Goal: Transaction & Acquisition: Subscribe to service/newsletter

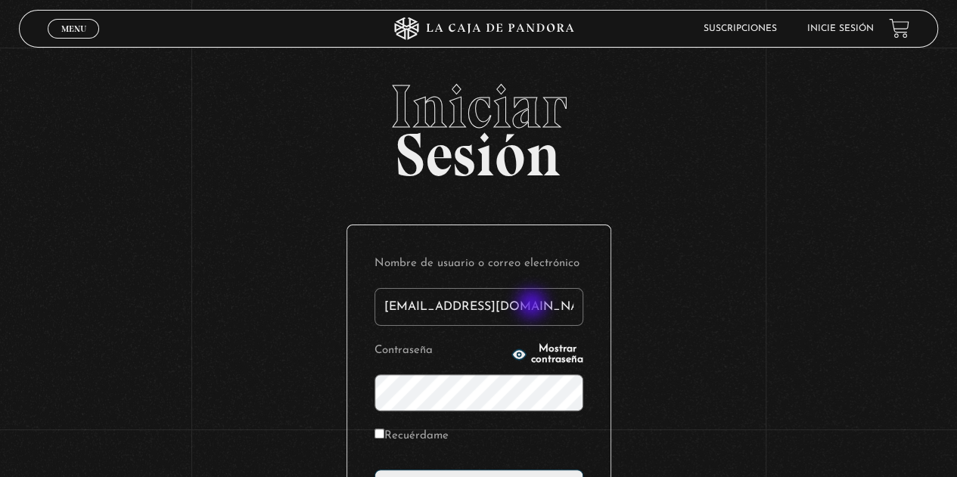
click at [533, 306] on input "natalyarroyocalvo@gmail.com" at bounding box center [478, 307] width 209 height 38
click at [545, 306] on input "natalyarroyocalvo@gmailcom" at bounding box center [478, 307] width 209 height 38
click at [557, 309] on input "natalyarroyocalvo@gmailcom" at bounding box center [478, 307] width 209 height 38
type input "n"
type input "josealco93@gmail.com"
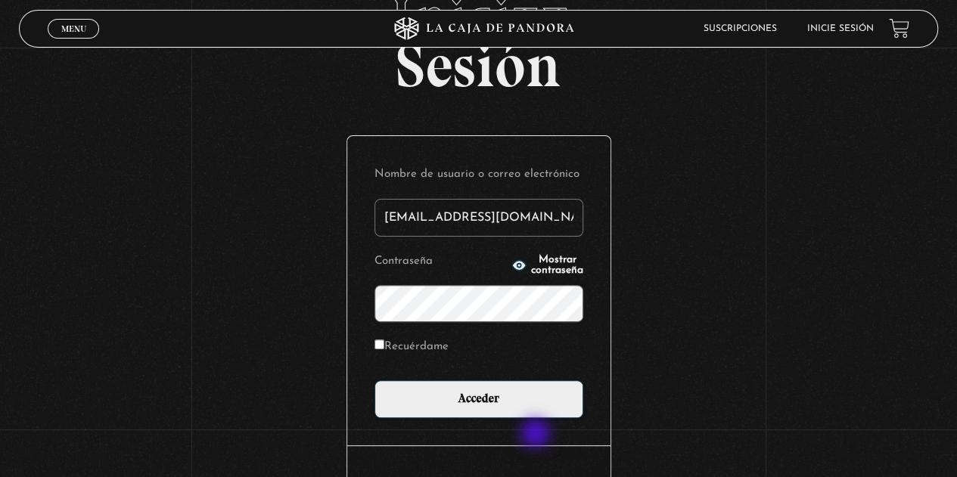
scroll to position [91, 0]
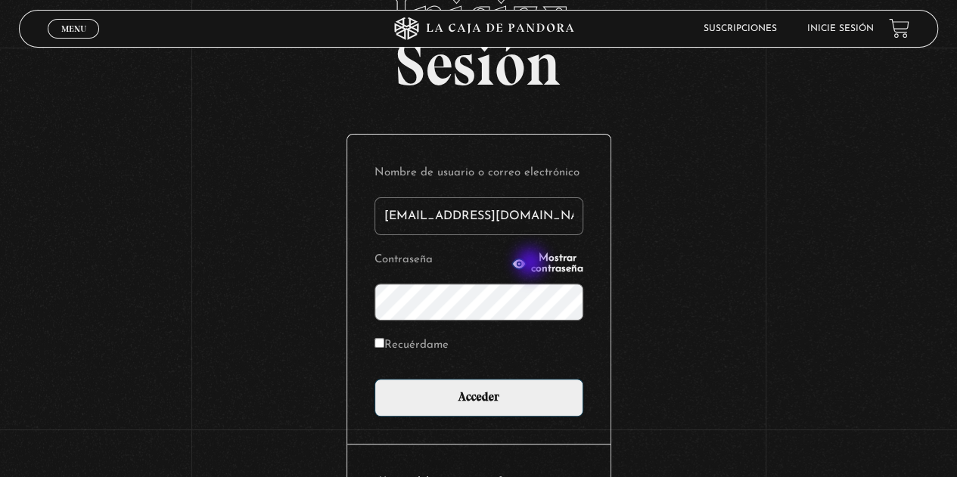
click at [532, 264] on span "Mostrar contraseña" at bounding box center [557, 263] width 52 height 21
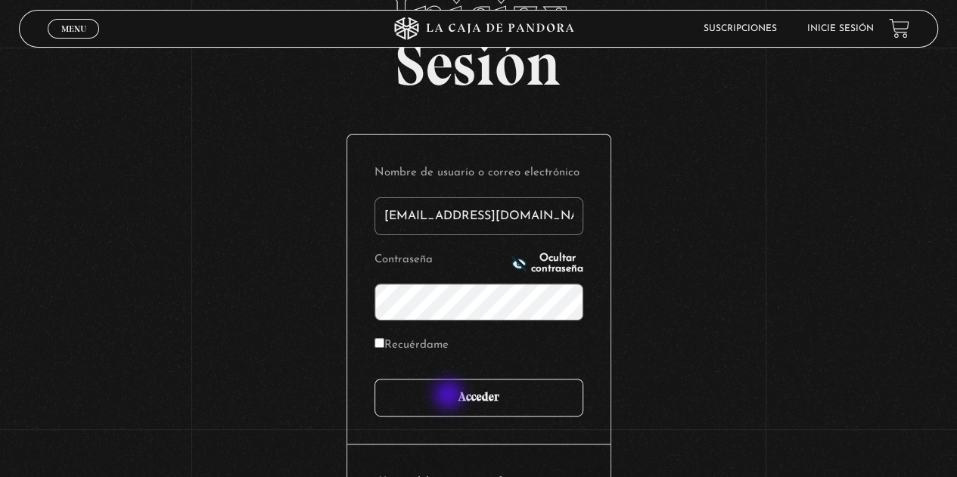
click at [450, 396] on input "Acceder" at bounding box center [478, 398] width 209 height 38
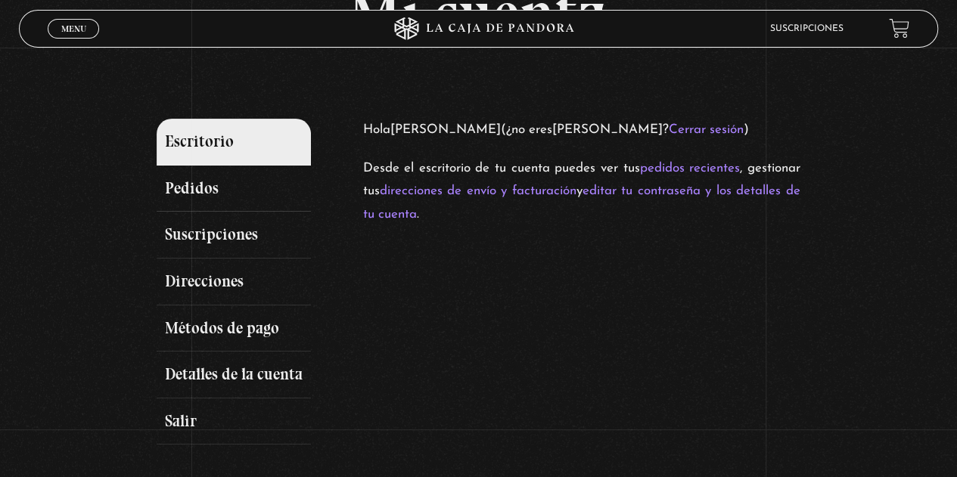
scroll to position [113, 0]
click at [219, 228] on link "Suscripciones" at bounding box center [234, 234] width 154 height 47
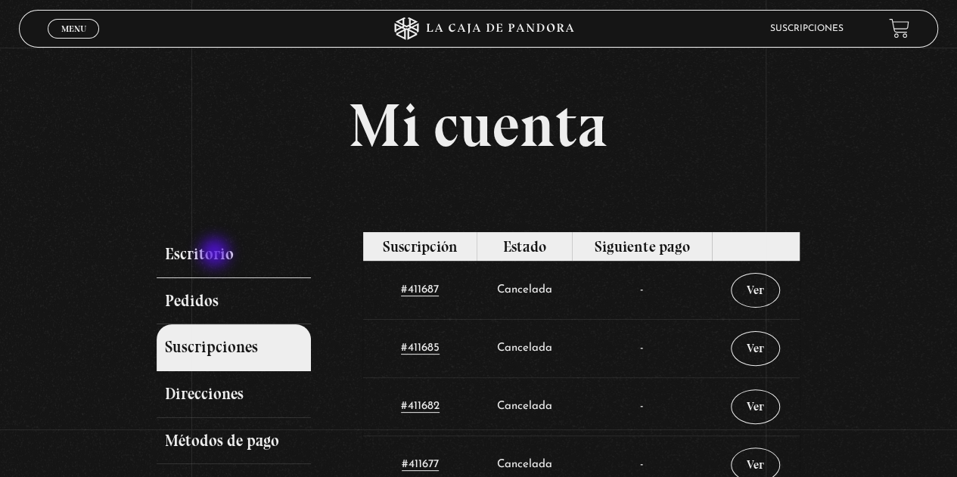
click at [216, 254] on link "Escritorio" at bounding box center [234, 254] width 154 height 47
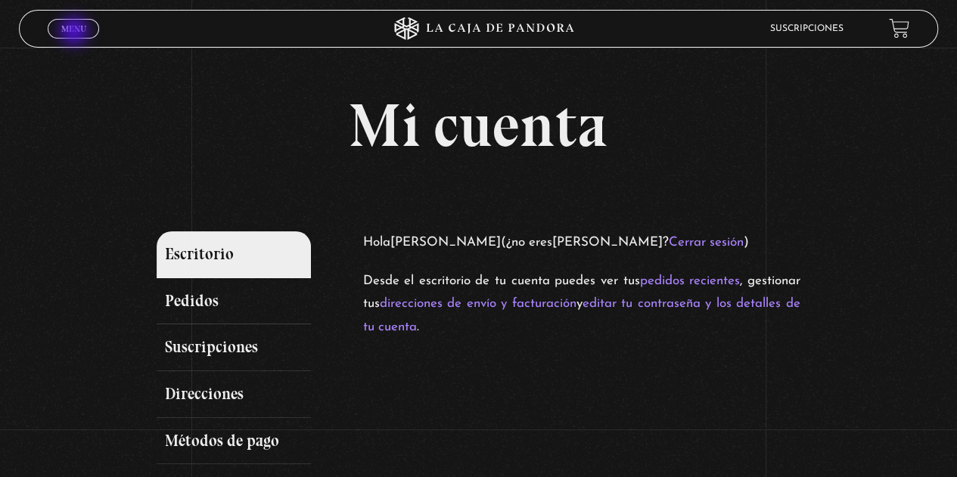
click at [76, 33] on span "Menu" at bounding box center [73, 28] width 25 height 9
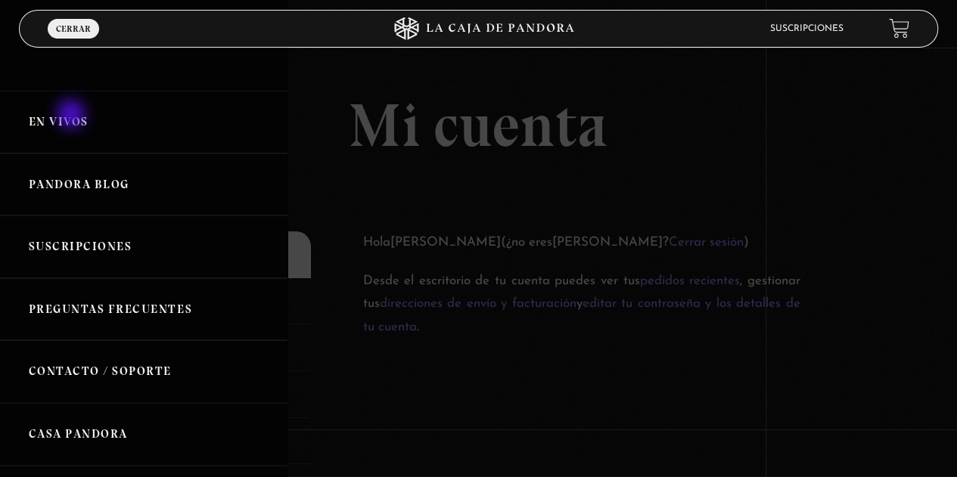
click at [73, 116] on link "En vivos" at bounding box center [143, 122] width 287 height 63
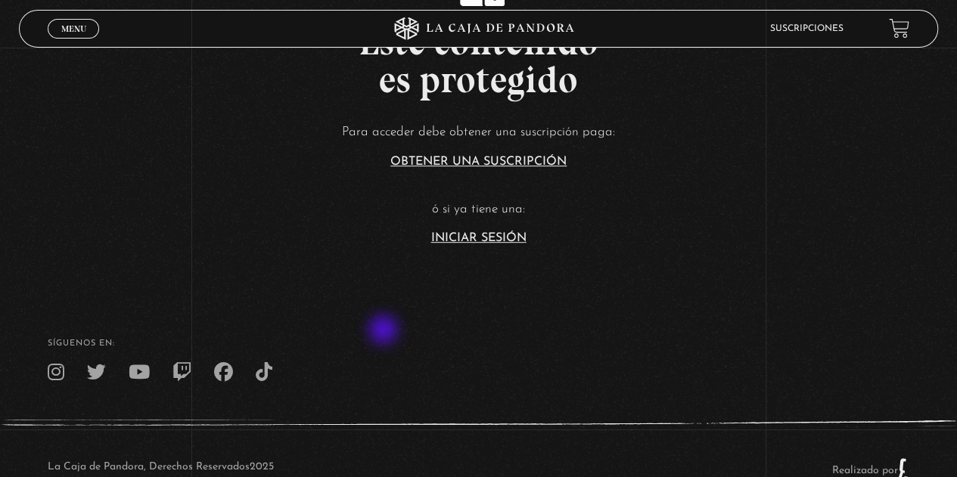
scroll to position [337, 0]
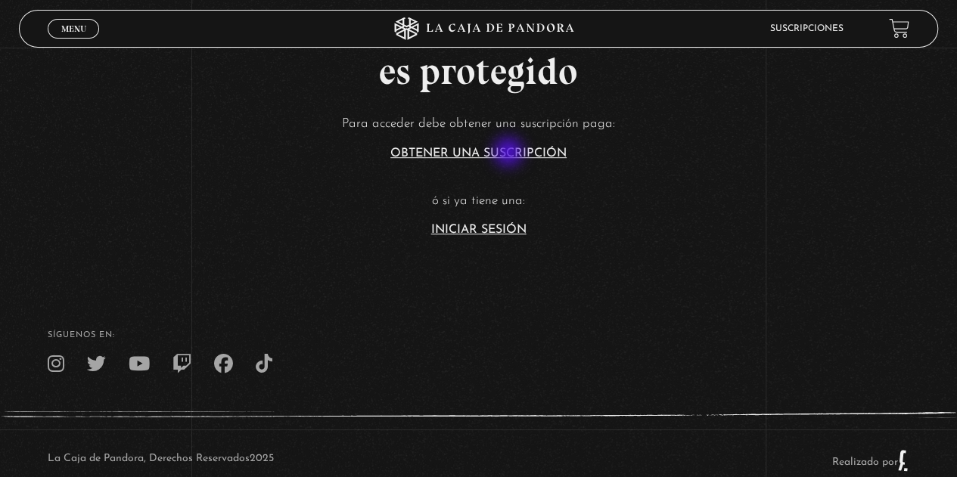
click at [510, 154] on link "Obtener una suscripción" at bounding box center [478, 153] width 176 height 12
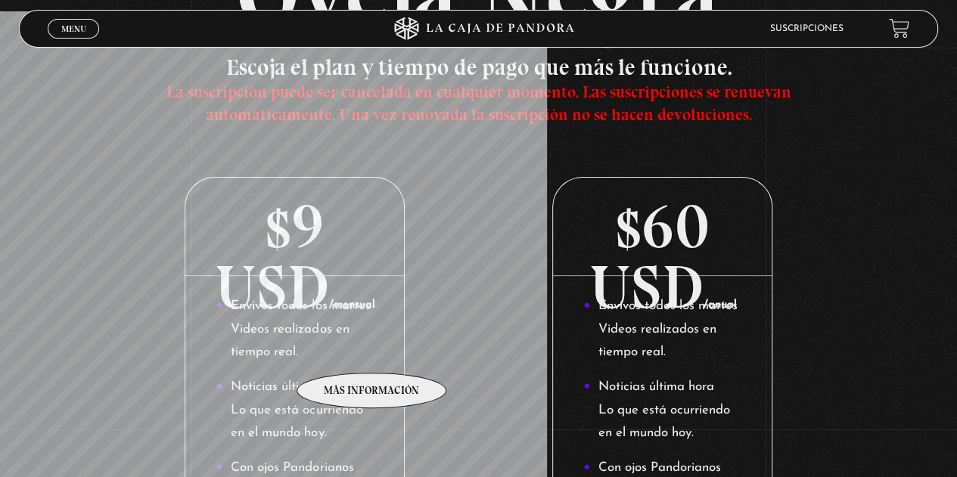
scroll to position [173, 0]
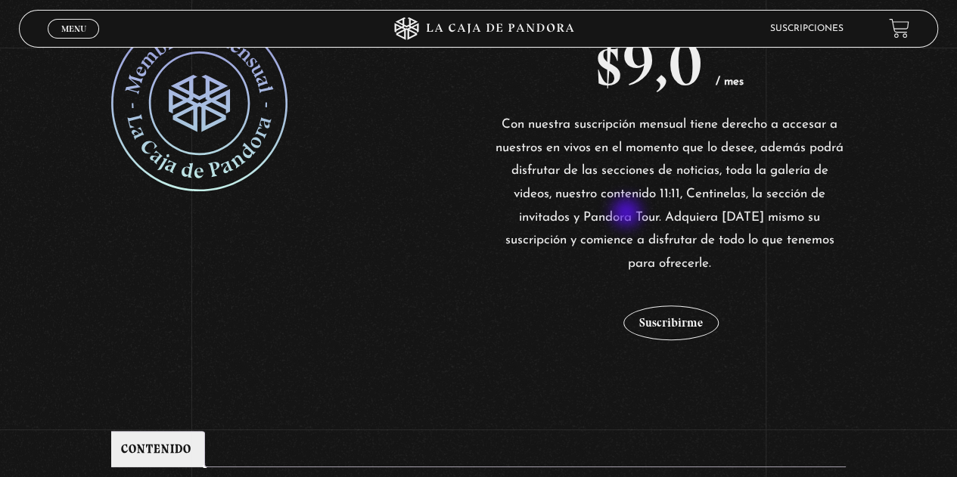
scroll to position [317, 0]
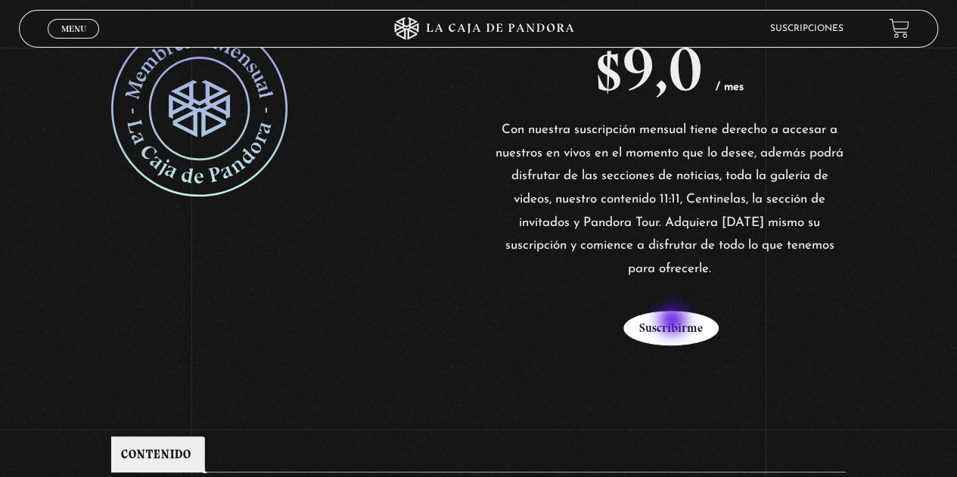
click at [674, 322] on button "Suscribirme" at bounding box center [670, 328] width 95 height 35
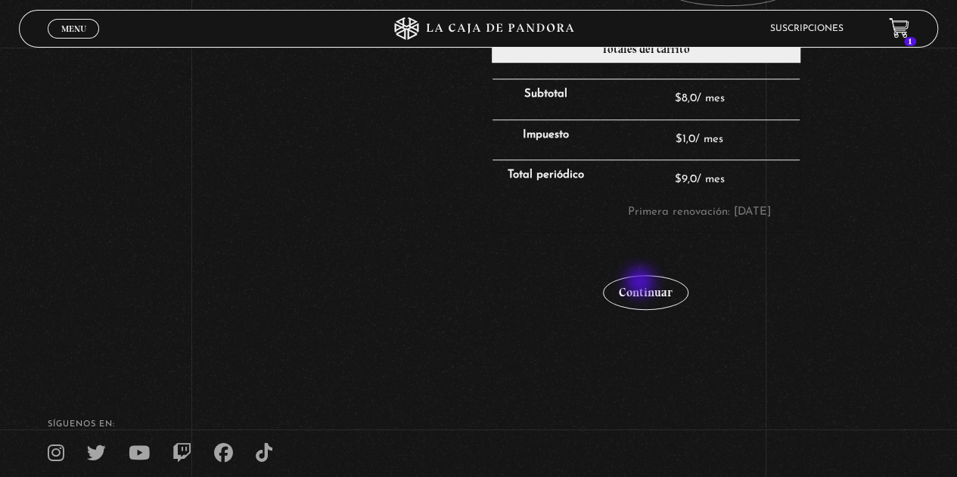
scroll to position [438, 0]
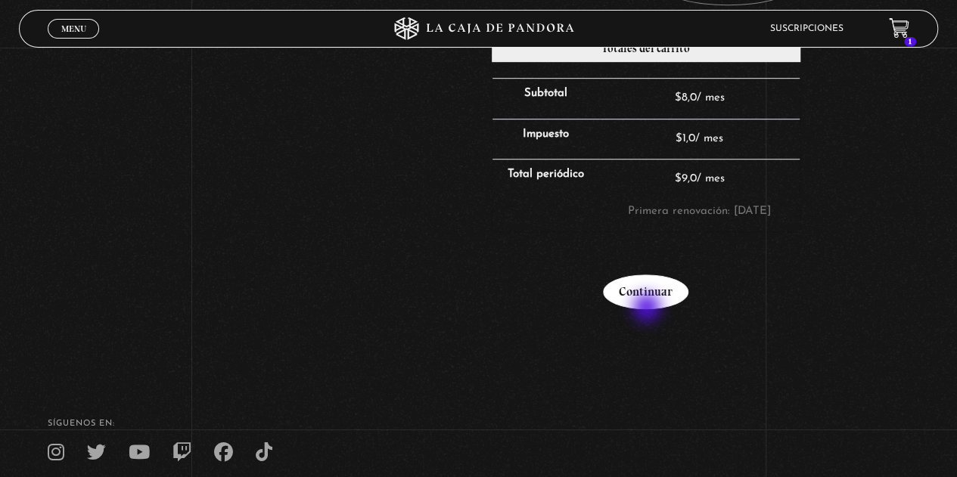
click at [648, 309] on link "Continuar" at bounding box center [645, 292] width 85 height 35
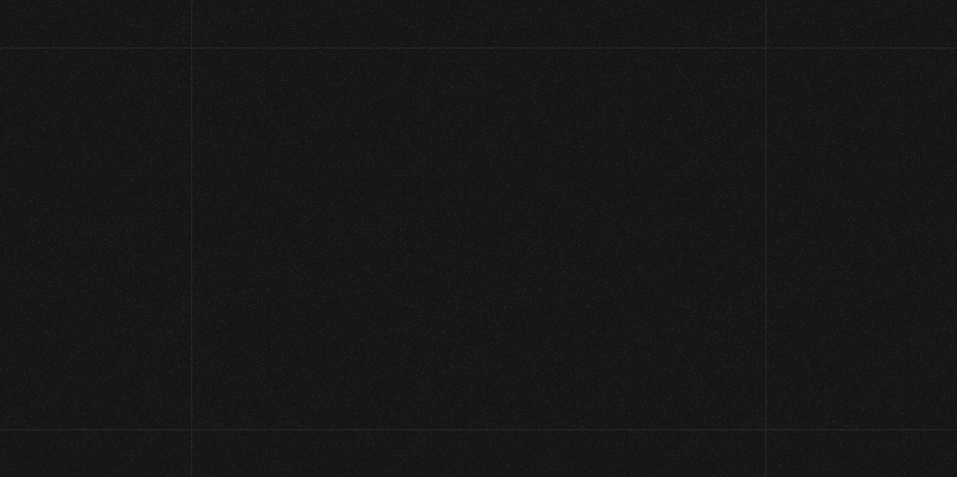
select select "CR-G"
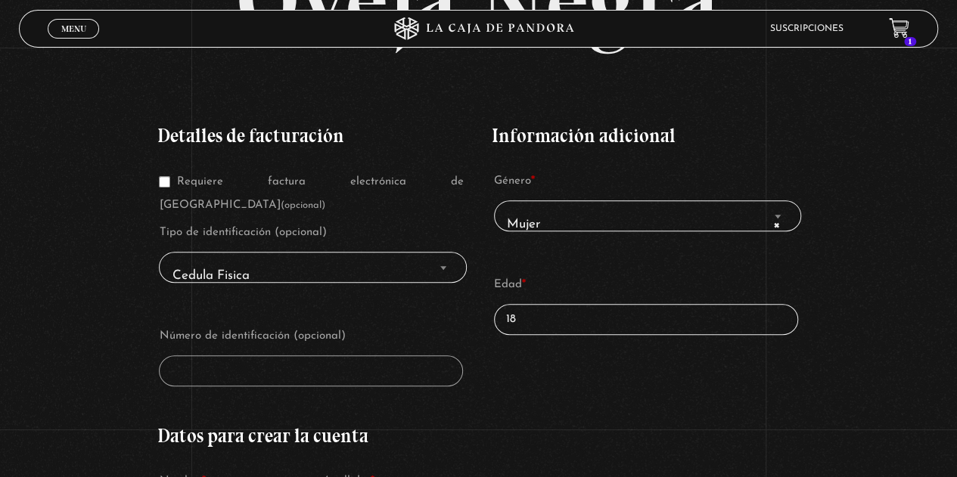
scroll to position [203, 0]
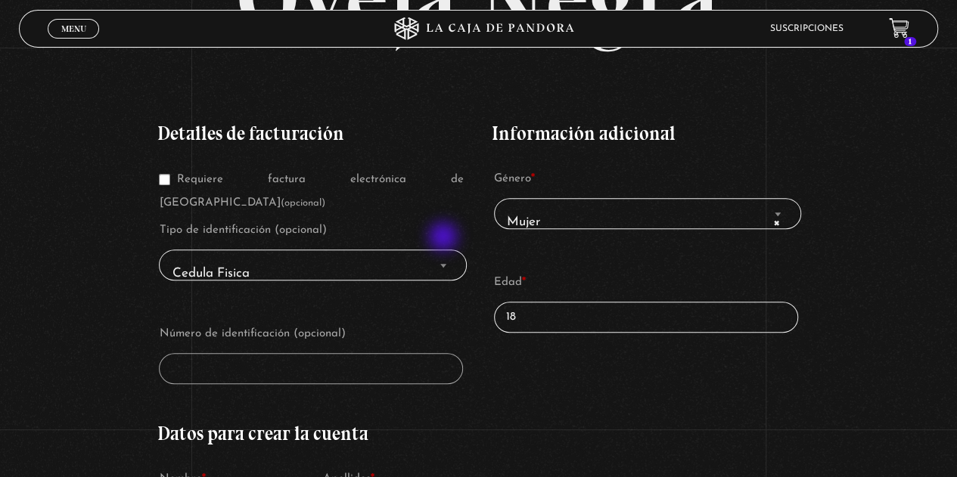
click at [445, 256] on span "Finalizar compra" at bounding box center [443, 266] width 15 height 20
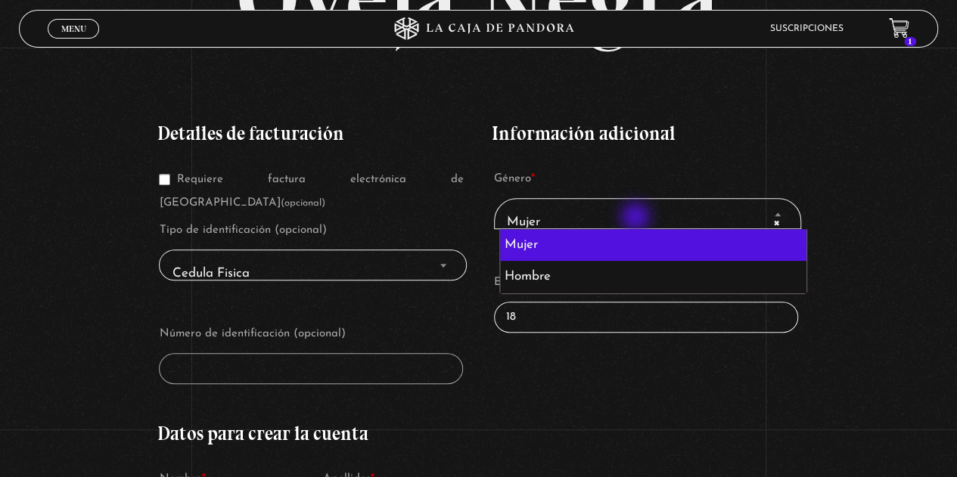
click at [637, 219] on span "× Mujer" at bounding box center [648, 222] width 294 height 34
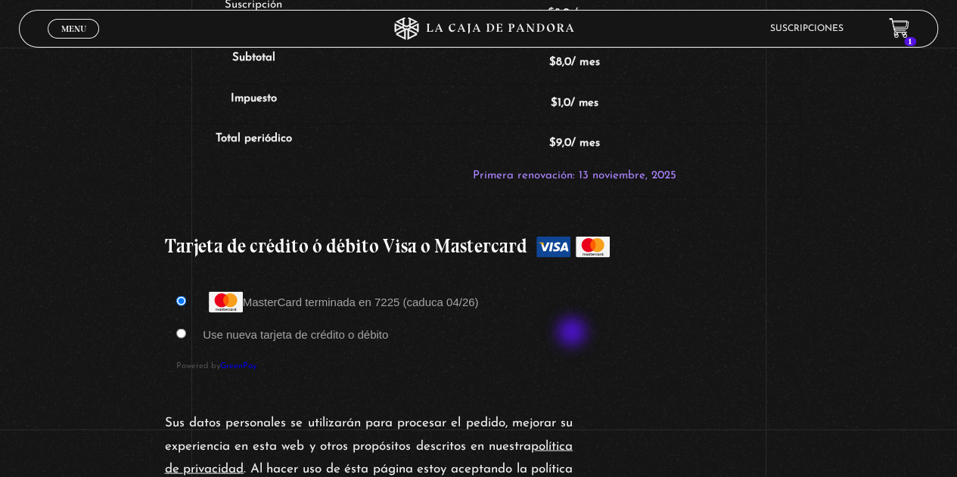
scroll to position [1247, 0]
click at [184, 328] on input "Use nueva tarjeta de crédito o débito" at bounding box center [181, 333] width 10 height 10
radio input "true"
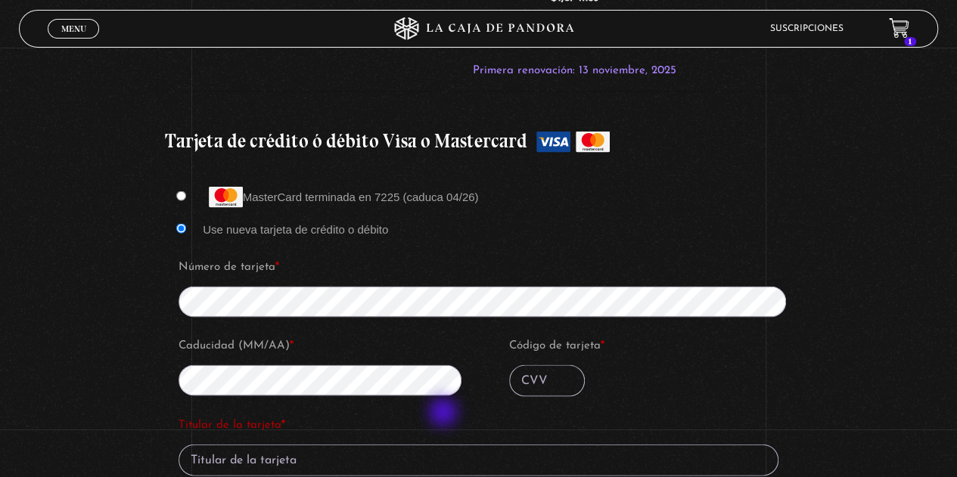
scroll to position [1352, 0]
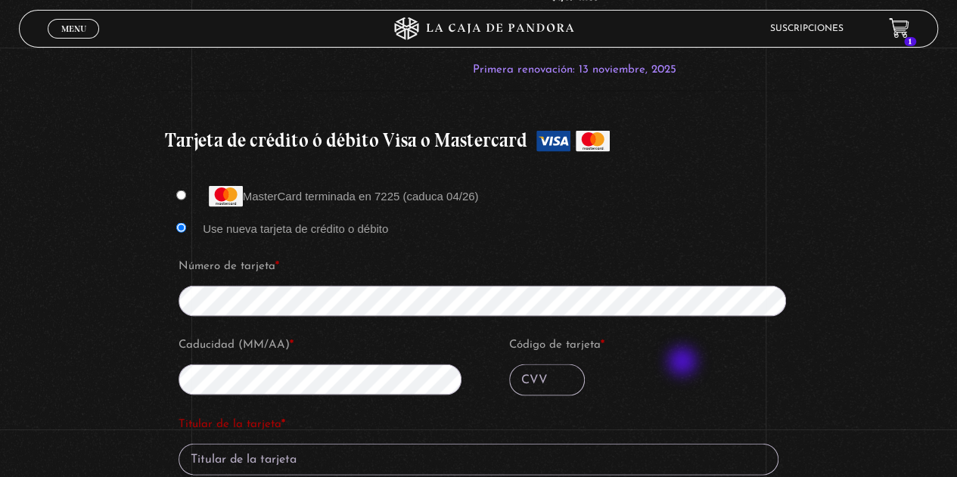
click at [687, 359] on p "Código de tarjeta *" at bounding box center [653, 364] width 293 height 67
click at [550, 364] on input "Código de tarjeta *" at bounding box center [547, 380] width 76 height 32
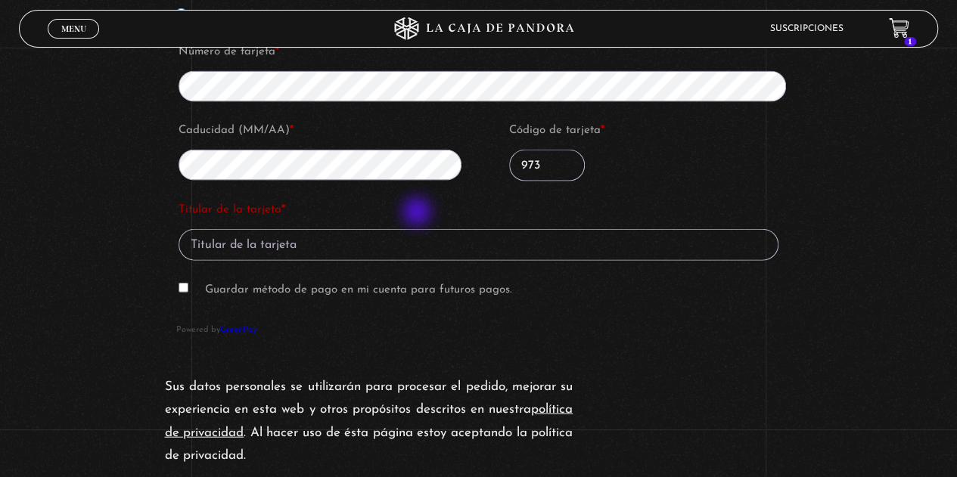
scroll to position [1563, 0]
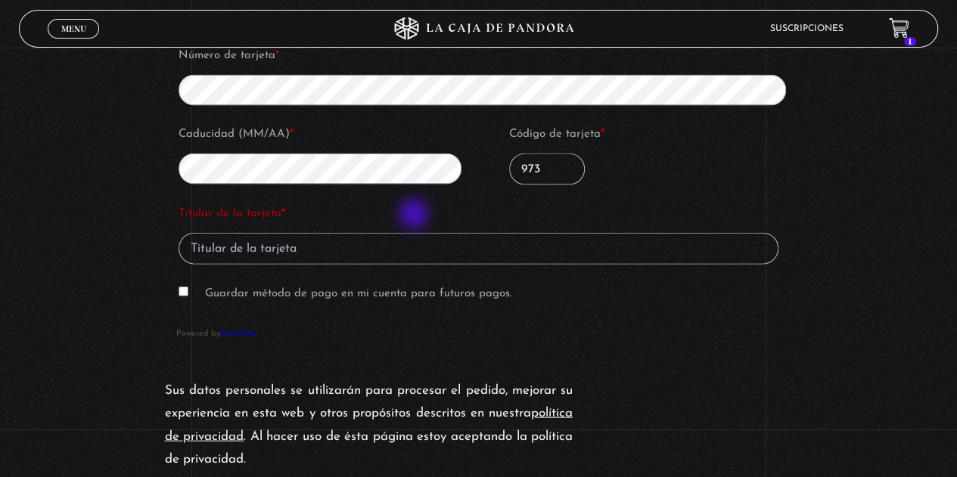
type input "973"
click at [415, 233] on input "Titular de la tarjeta *" at bounding box center [479, 249] width 600 height 32
type input "n"
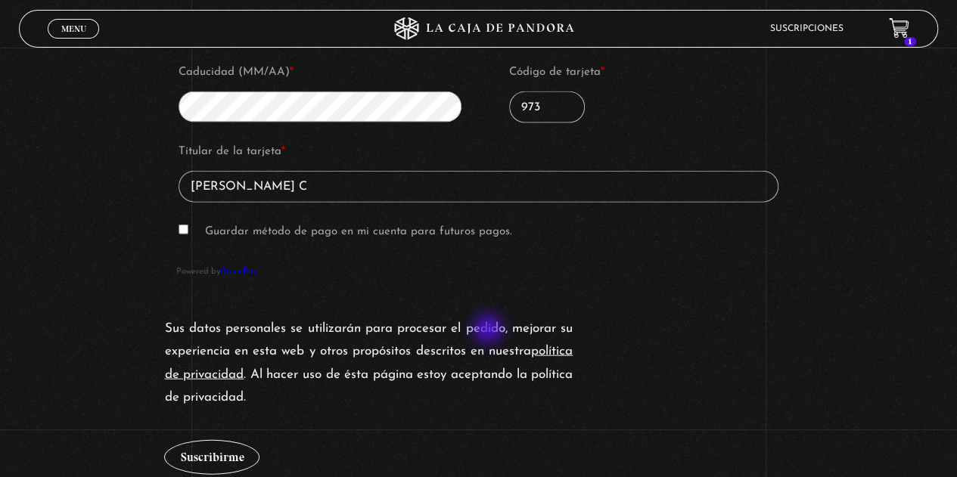
scroll to position [1626, 0]
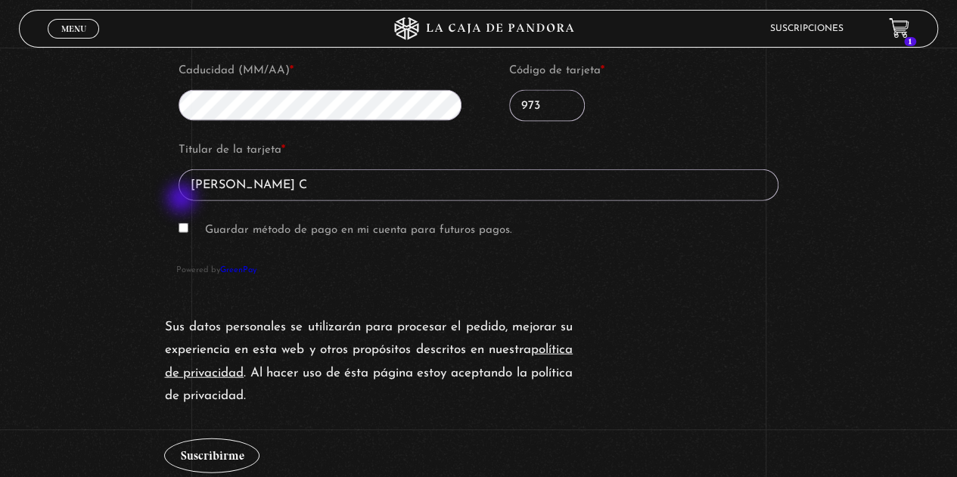
type input "NATALY ARROYO C"
click at [183, 223] on input "Guardar método de pago en mi cuenta para futuros pagos." at bounding box center [184, 228] width 10 height 10
checkbox input "true"
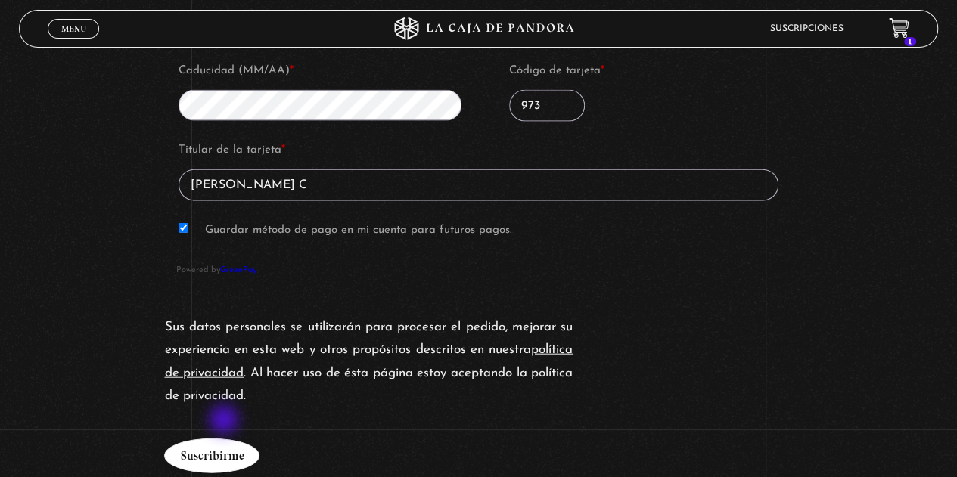
click at [225, 439] on button "Suscribirme" at bounding box center [211, 456] width 95 height 35
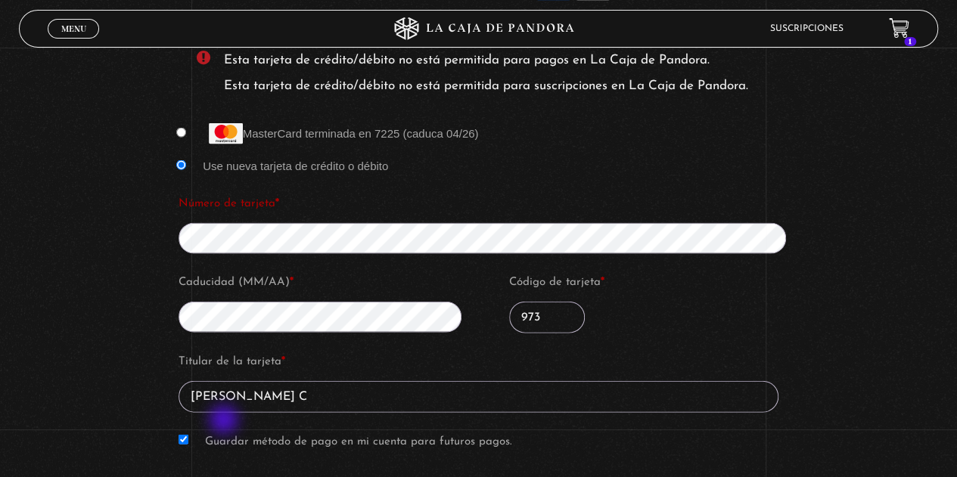
scroll to position [1497, 0]
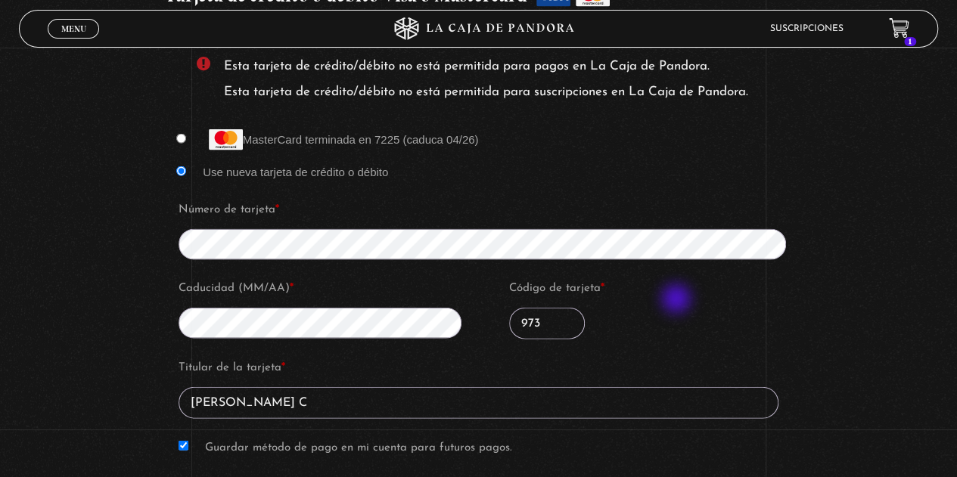
click at [678, 300] on p "Código de tarjeta * 973" at bounding box center [653, 308] width 293 height 67
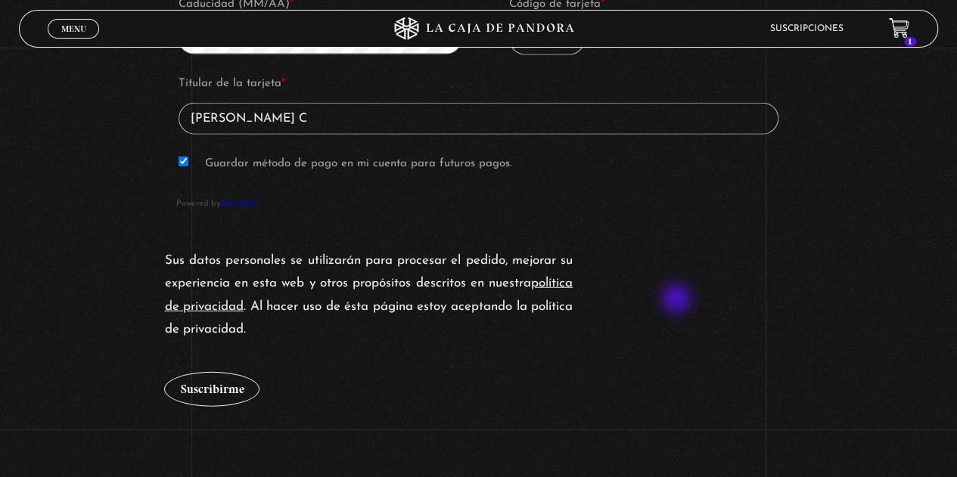
scroll to position [1783, 0]
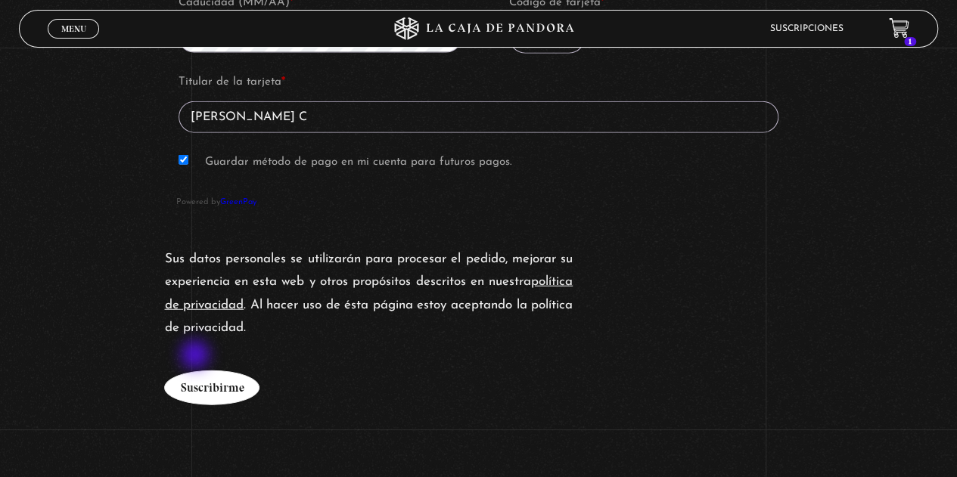
click at [197, 371] on button "Suscribirme" at bounding box center [211, 388] width 95 height 35
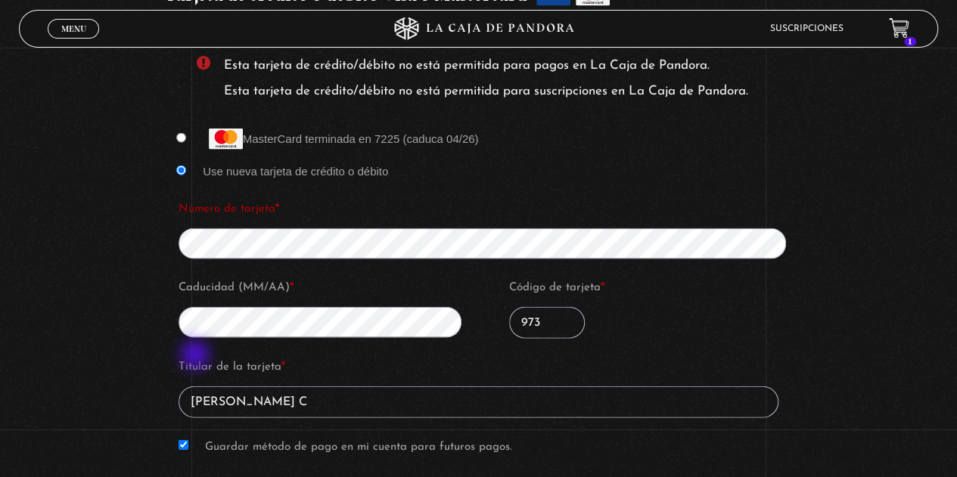
scroll to position [1497, 0]
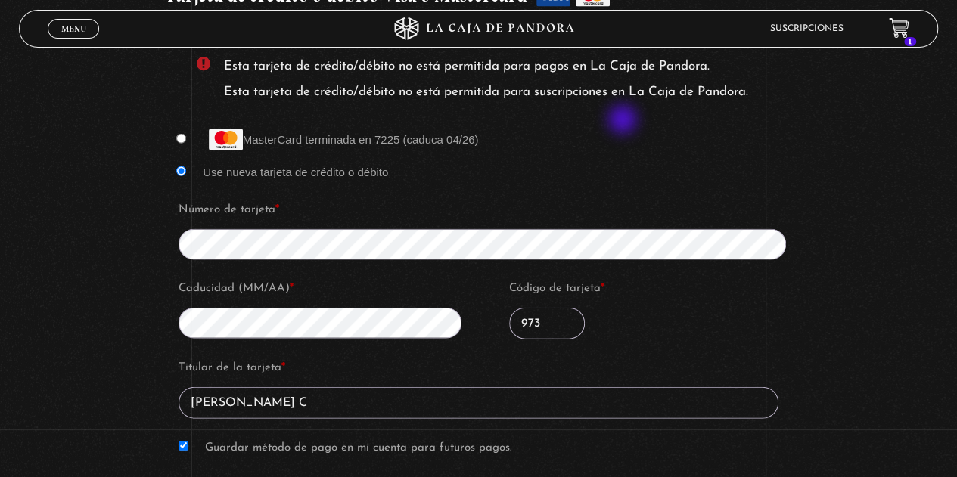
click at [624, 126] on li "MasterCard terminada en 7225 (caduca 04/26)" at bounding box center [478, 139] width 604 height 26
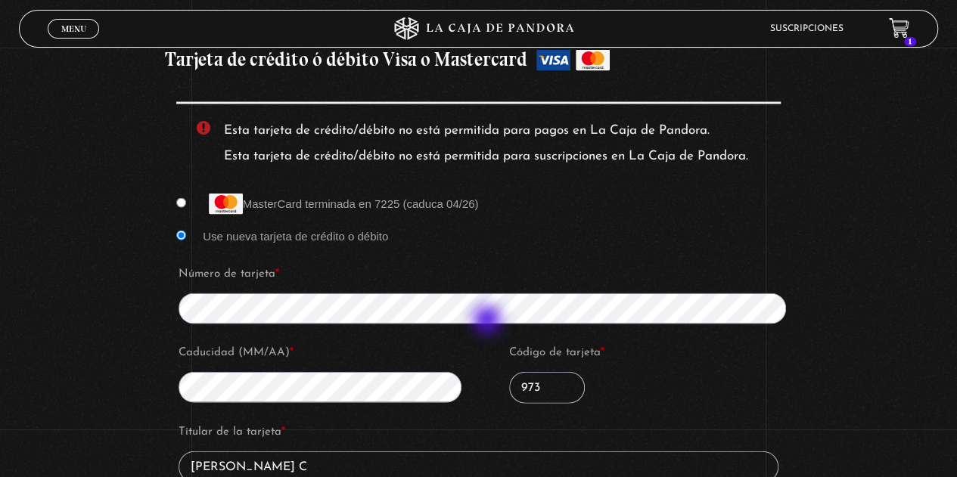
scroll to position [1432, 0]
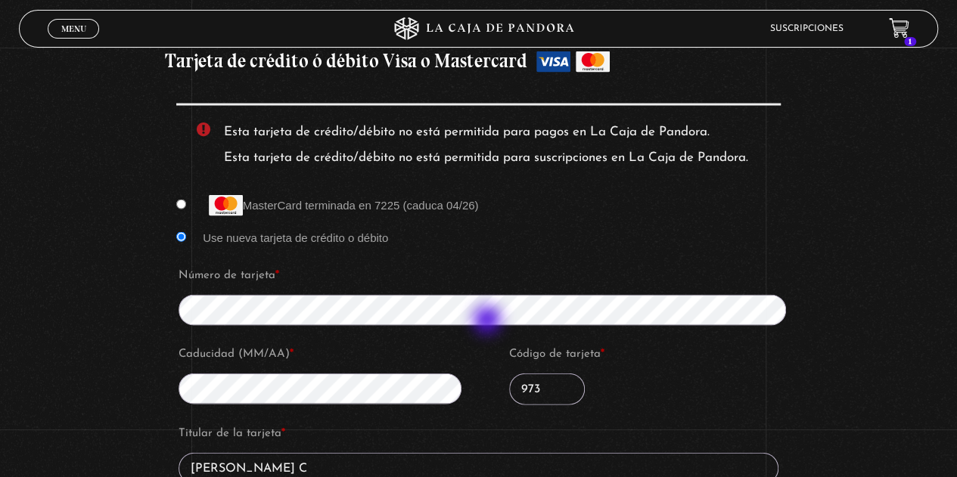
click at [489, 321] on fieldset "Número de tarjeta * Caducidad (MM/AA) * Código de tarjeta * 973" at bounding box center [488, 341] width 624 height 158
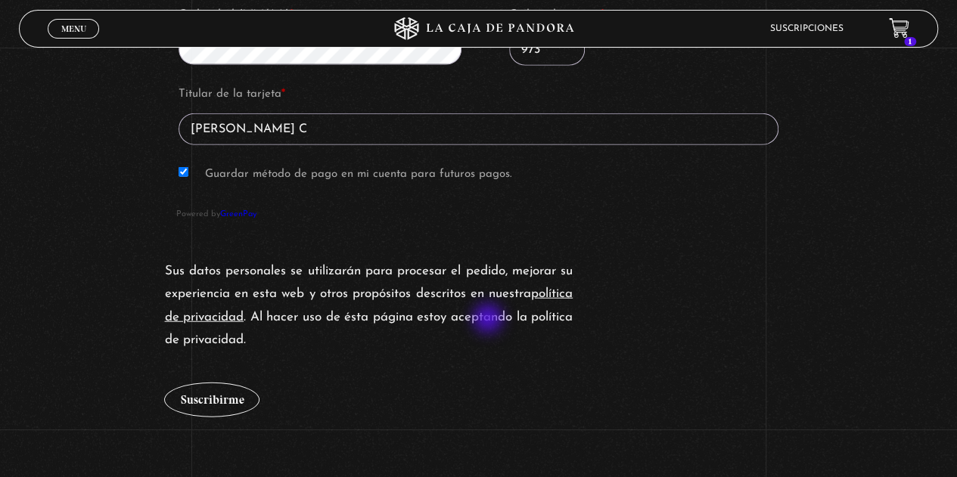
scroll to position [1774, 0]
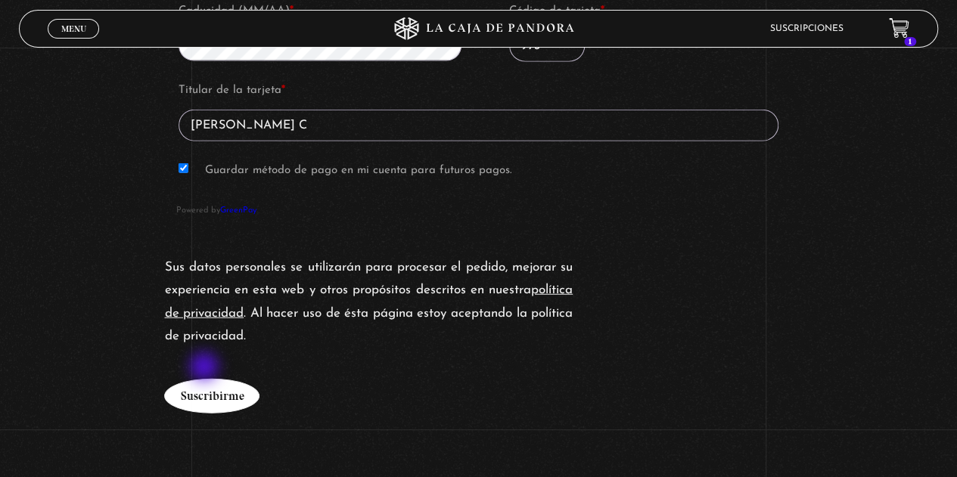
click at [206, 379] on button "Suscribirme" at bounding box center [211, 396] width 95 height 35
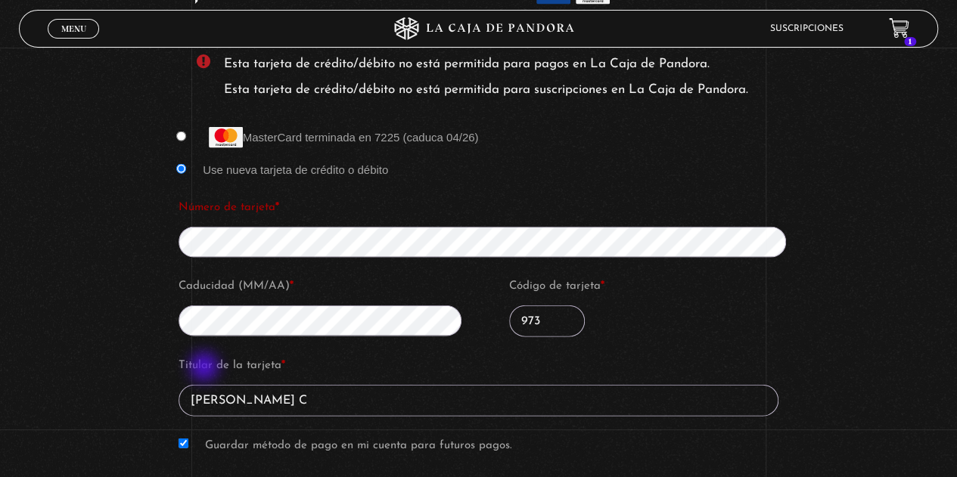
scroll to position [1497, 0]
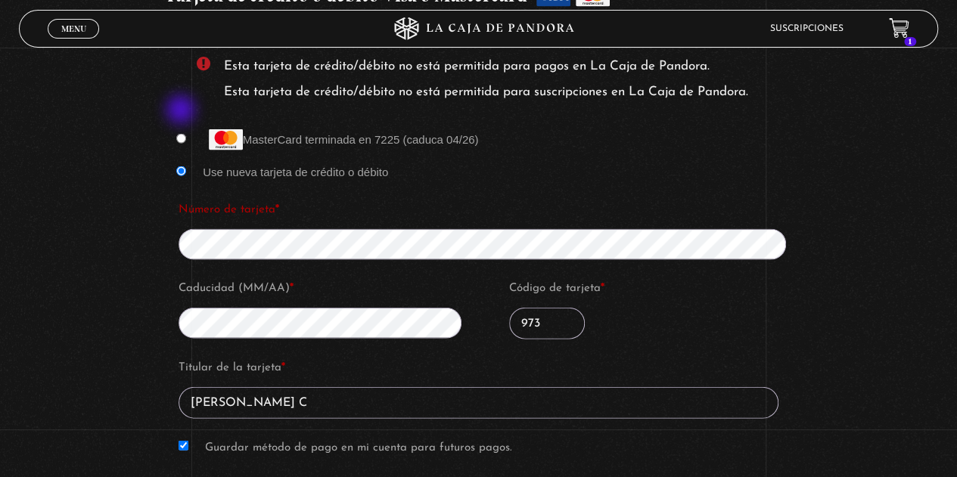
click at [182, 134] on input "MasterCard terminada en 7225 (caduca 04/26)" at bounding box center [181, 139] width 10 height 10
radio input "true"
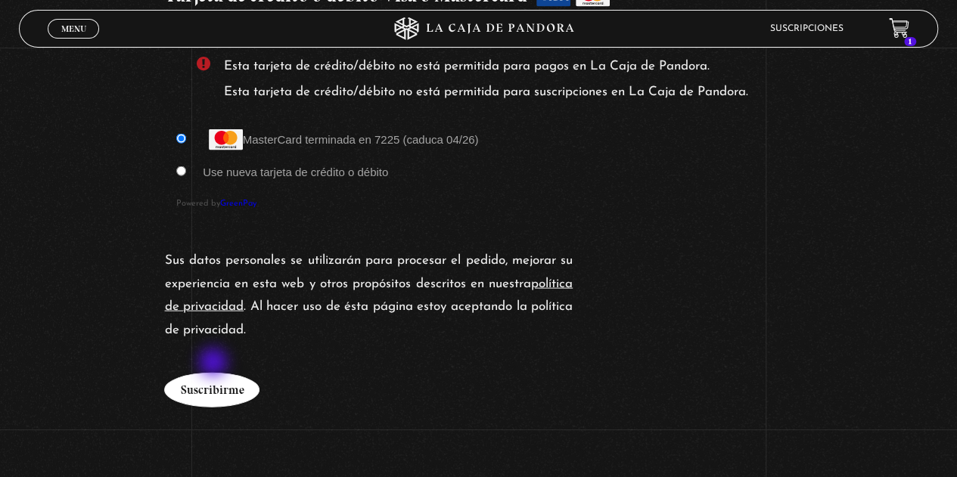
click at [215, 373] on button "Suscribirme" at bounding box center [211, 390] width 95 height 35
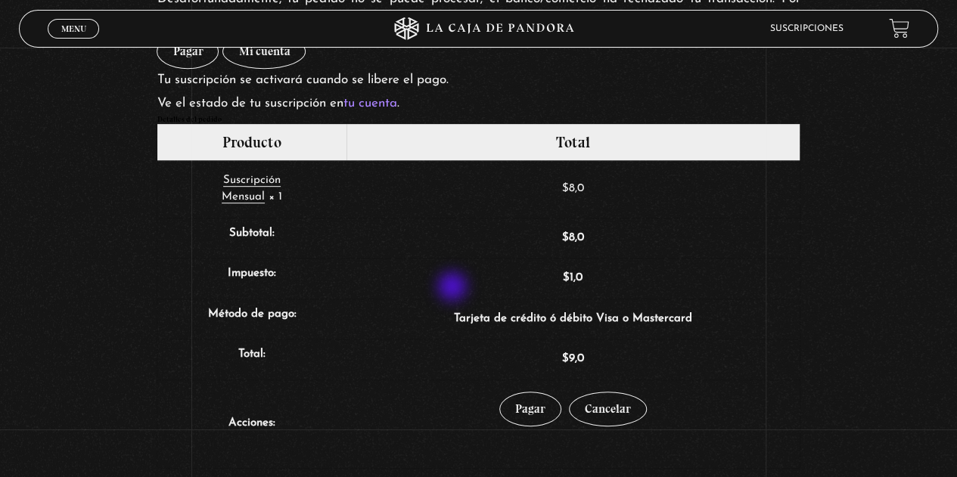
scroll to position [318, 0]
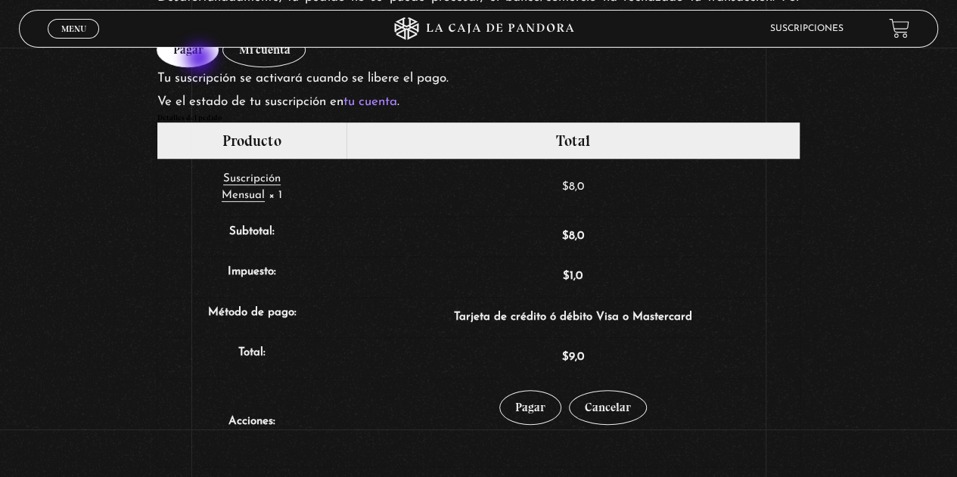
click at [201, 60] on link "Pagar" at bounding box center [188, 50] width 62 height 35
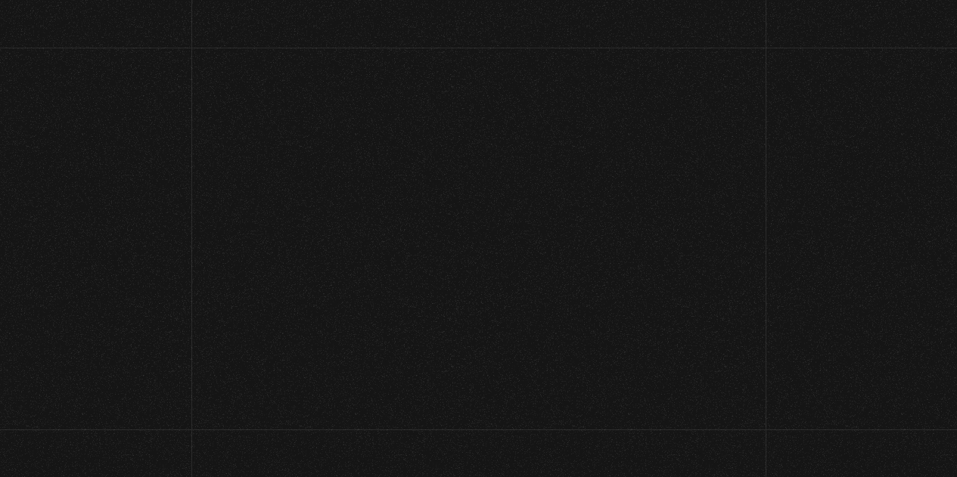
select select "CR-G"
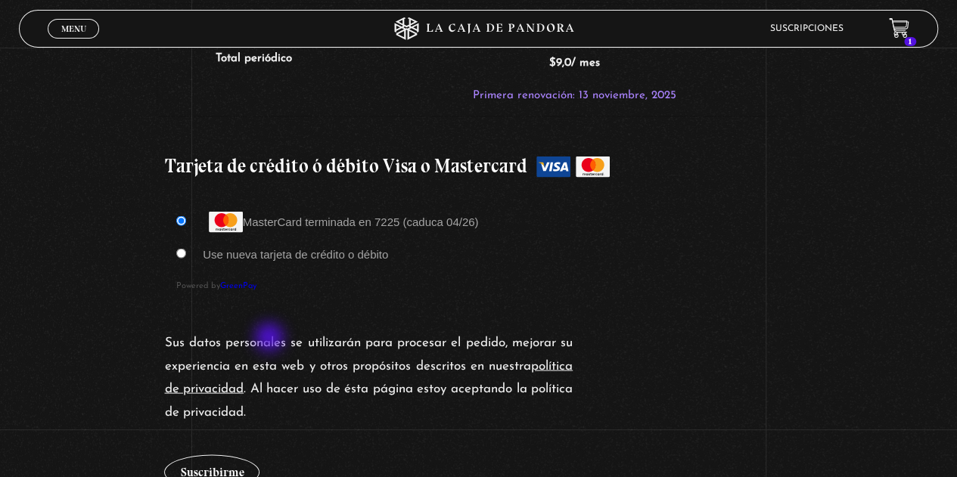
scroll to position [1327, 0]
click at [182, 247] on input "Use nueva tarjeta de crédito o débito" at bounding box center [181, 252] width 10 height 10
radio input "true"
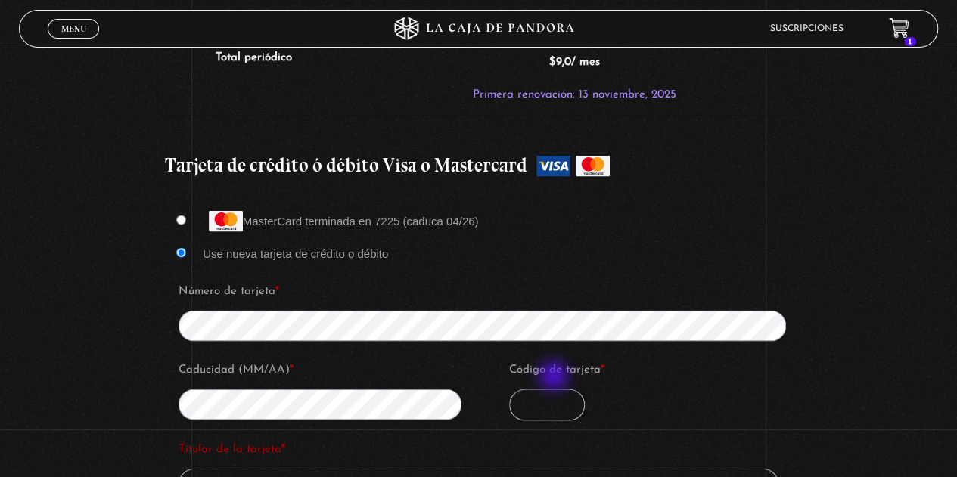
click at [555, 389] on input "Código de tarjeta *" at bounding box center [547, 405] width 76 height 32
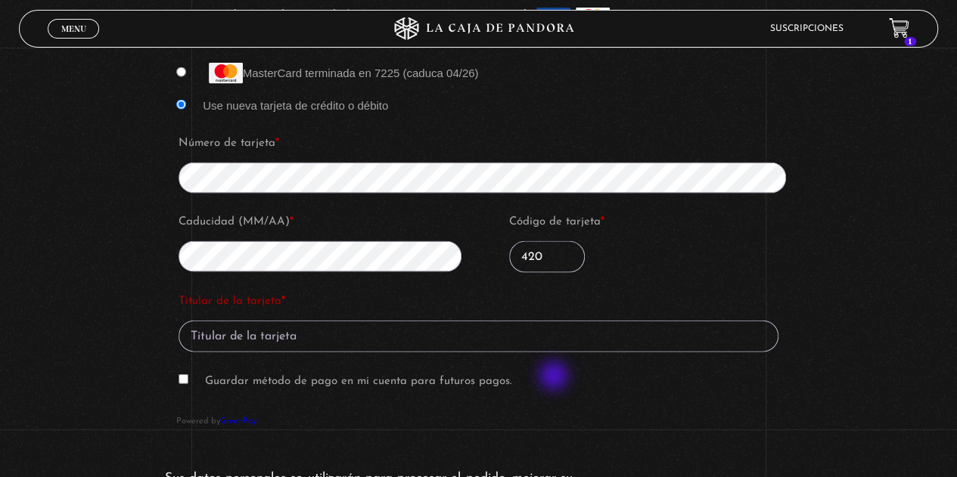
scroll to position [1476, 0]
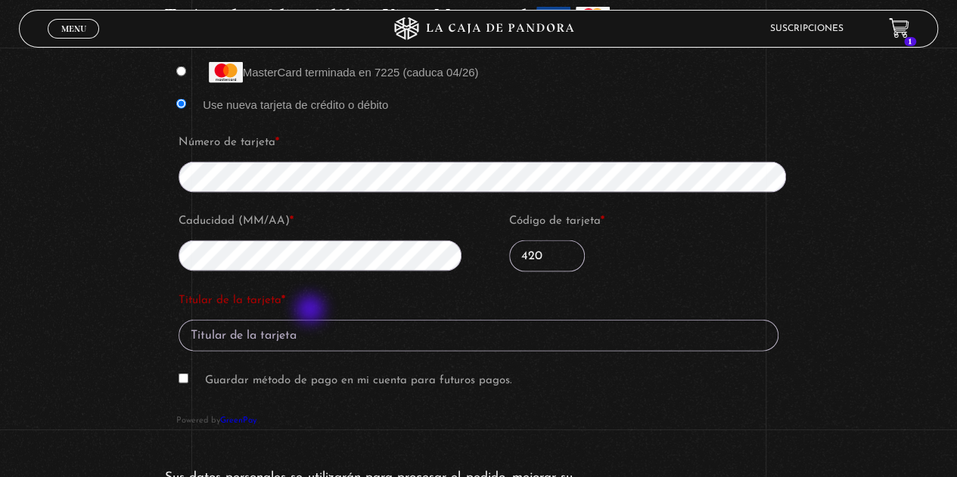
type input "420"
click at [312, 320] on input "Titular de la tarjeta *" at bounding box center [479, 336] width 600 height 32
type input "NATALY ARROYO C"
click at [301, 375] on label "Guardar método de pago en mi cuenta para futuros pagos." at bounding box center [358, 380] width 307 height 11
click at [188, 374] on input "Guardar método de pago en mi cuenta para futuros pagos." at bounding box center [184, 379] width 10 height 10
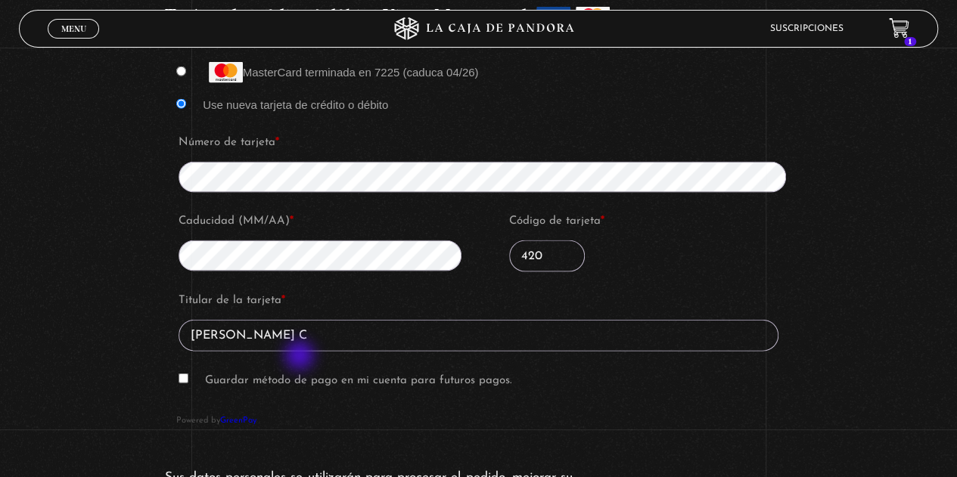
checkbox input "true"
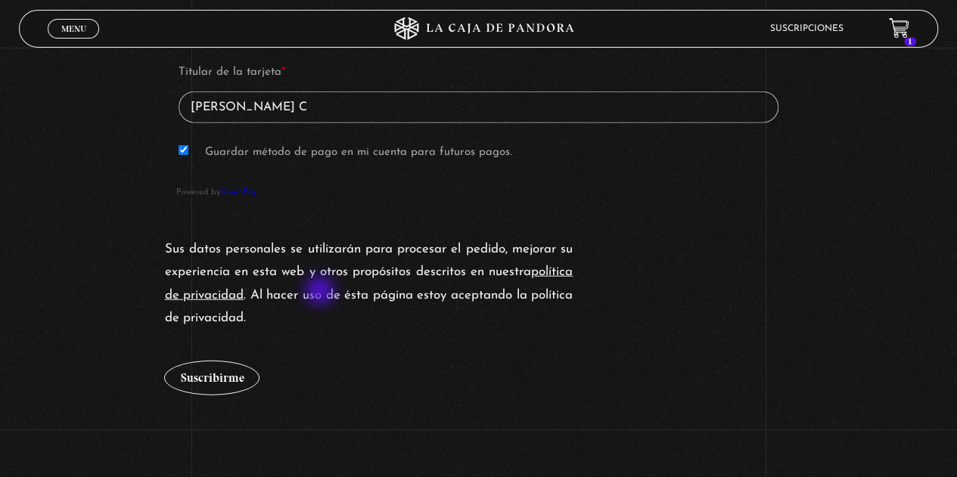
scroll to position [1721, 0]
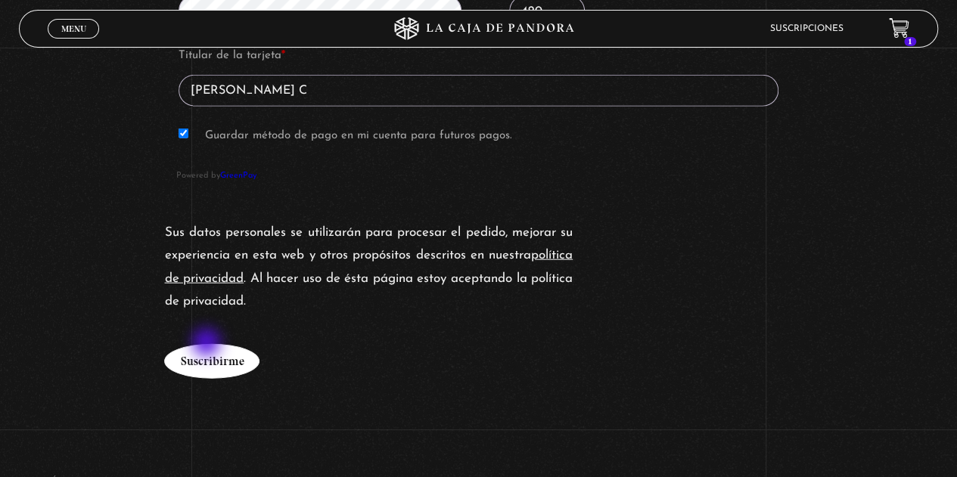
click at [208, 344] on button "Suscribirme" at bounding box center [211, 361] width 95 height 35
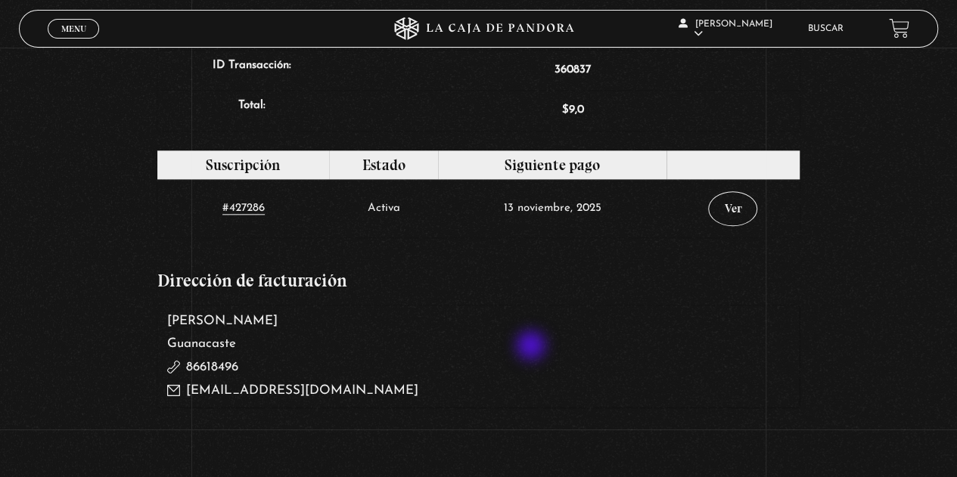
scroll to position [739, 0]
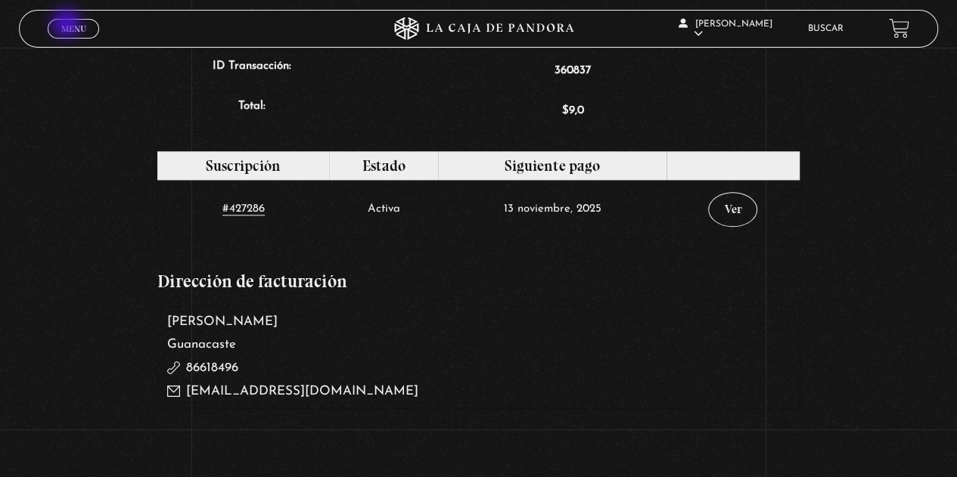
click at [68, 25] on span "Menu" at bounding box center [73, 28] width 25 height 9
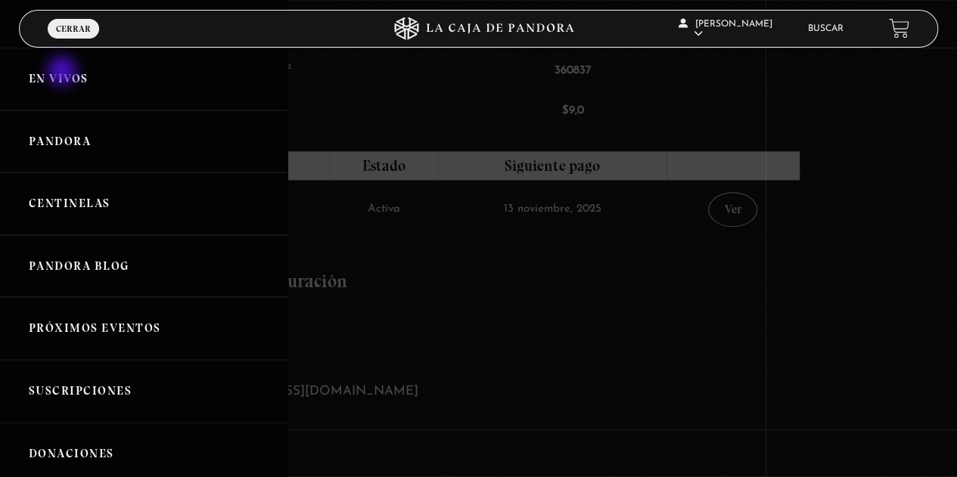
click at [64, 73] on link "En vivos" at bounding box center [143, 79] width 287 height 63
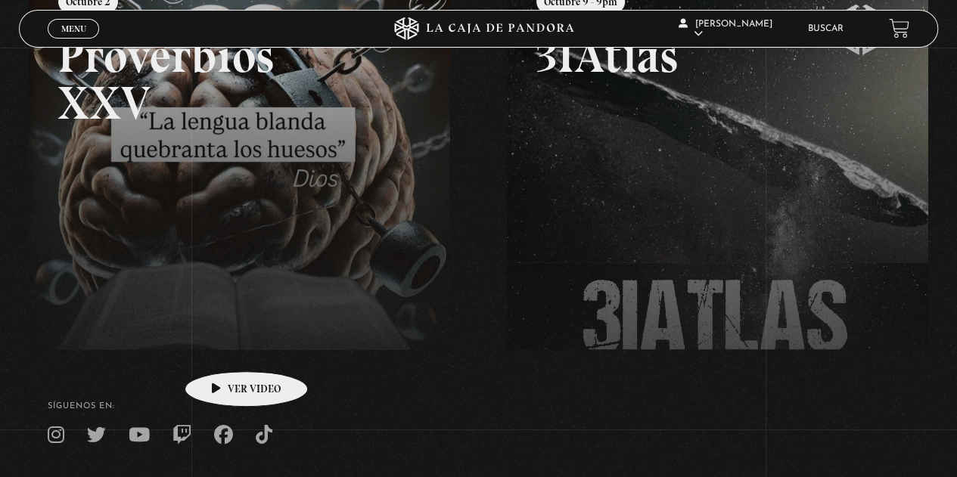
scroll to position [370, 0]
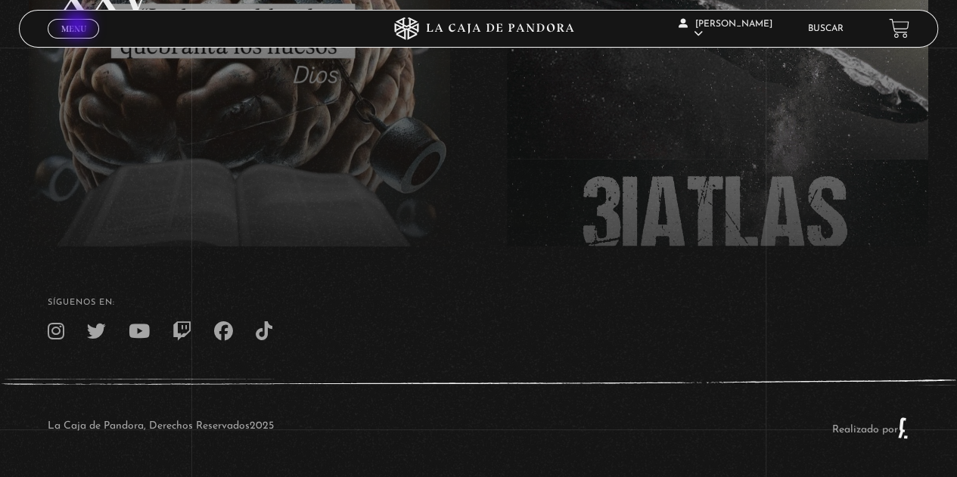
click at [79, 26] on span "Menu" at bounding box center [73, 28] width 25 height 9
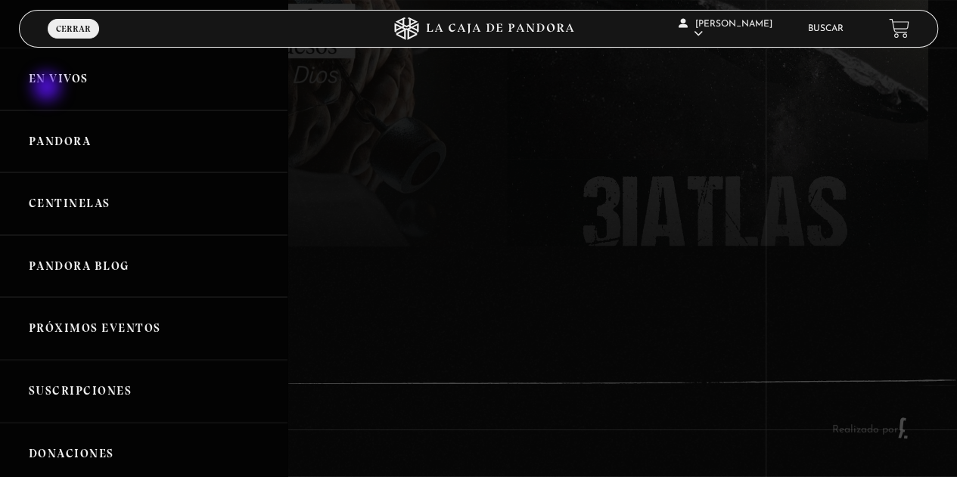
click at [48, 88] on link "En vivos" at bounding box center [143, 79] width 287 height 63
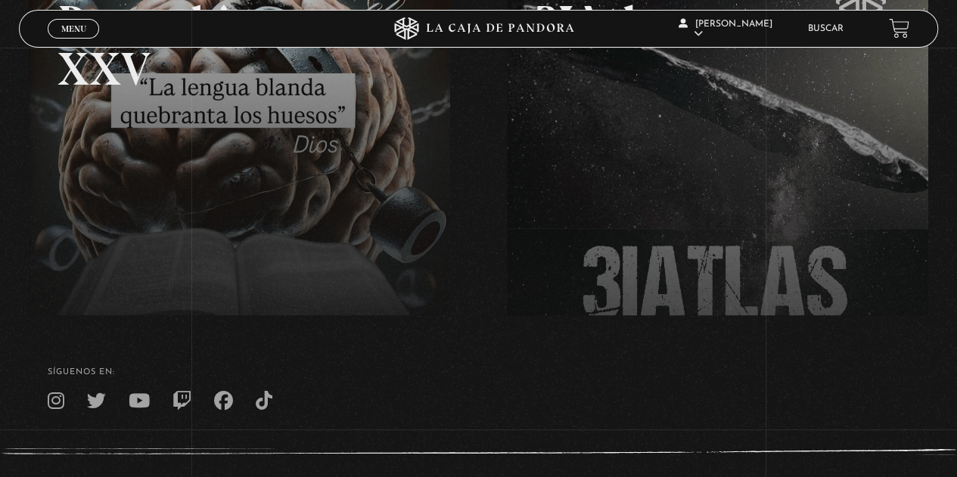
scroll to position [370, 0]
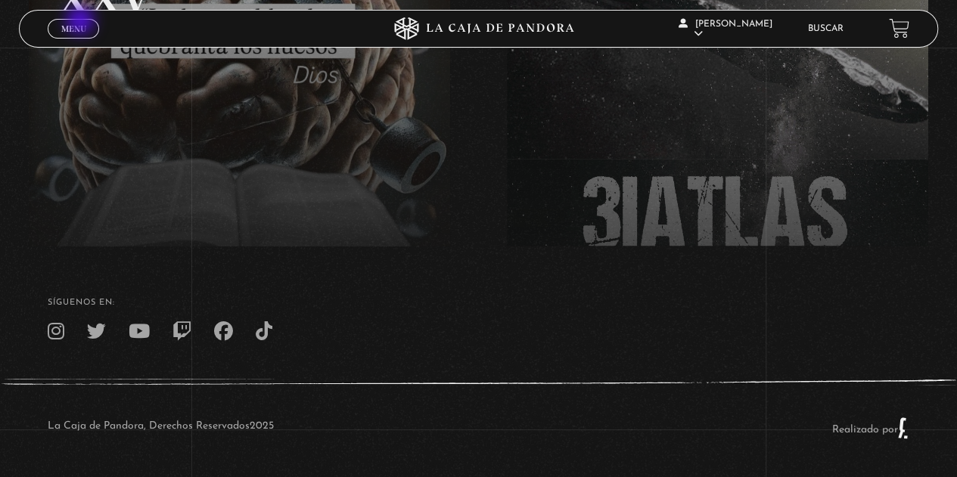
click at [82, 22] on link "Menu Cerrar" at bounding box center [73, 29] width 51 height 20
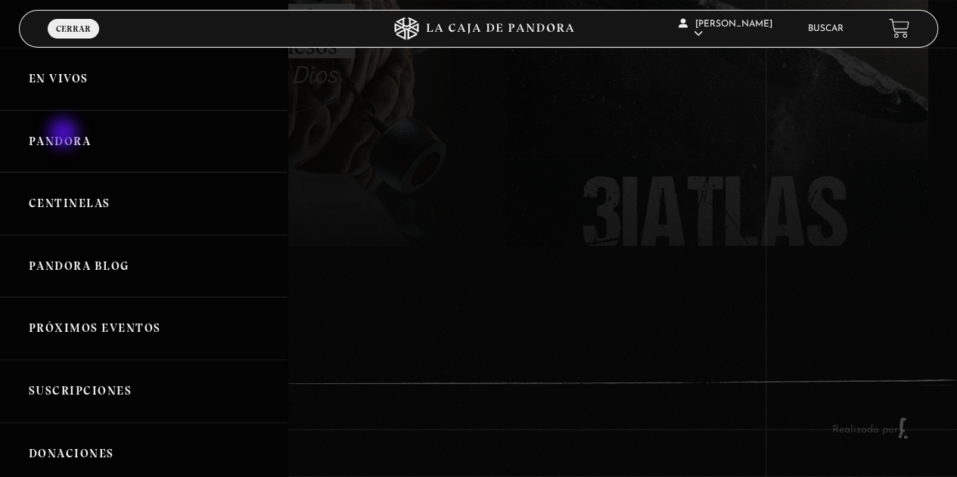
click at [65, 135] on link "Pandora" at bounding box center [143, 141] width 287 height 63
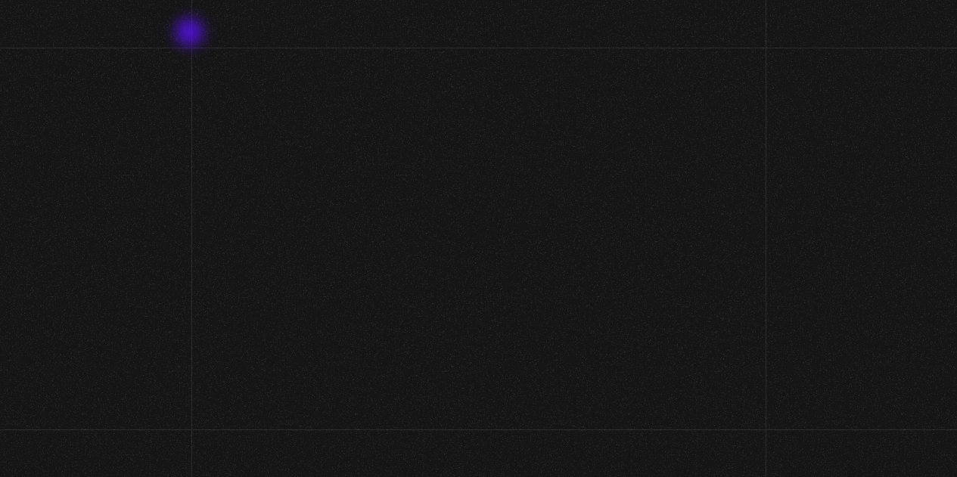
scroll to position [370, 0]
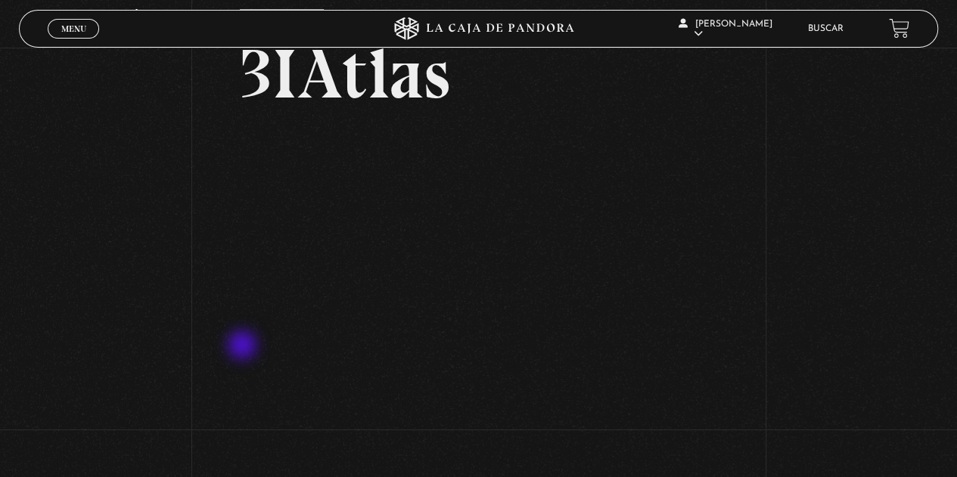
scroll to position [78, 0]
